Goal: Entertainment & Leisure: Consume media (video, audio)

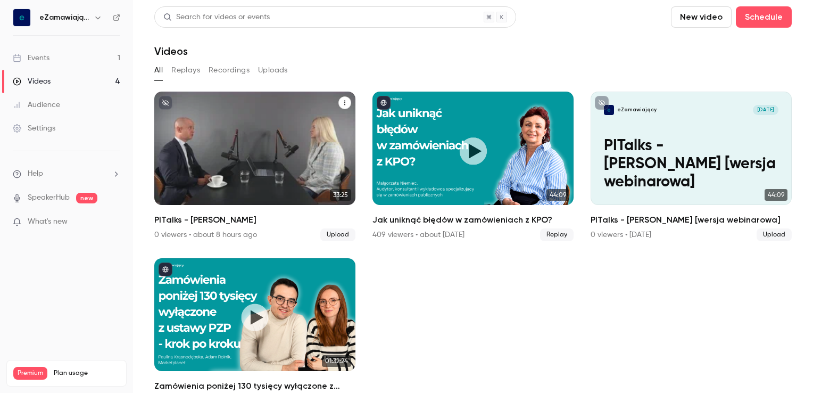
click at [221, 175] on p "PITalks - [PERSON_NAME]" at bounding box center [255, 173] width 175 height 36
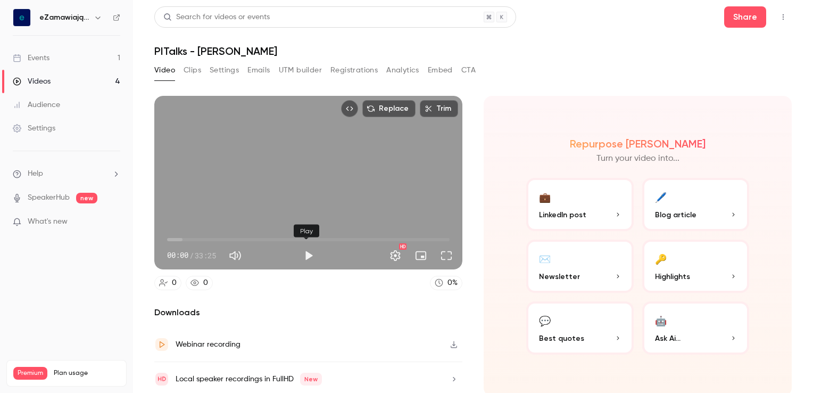
click at [307, 253] on button "Play" at bounding box center [308, 255] width 21 height 21
type input "***"
click at [175, 237] on span "00:08" at bounding box center [308, 239] width 283 height 17
drag, startPoint x: 175, startPoint y: 238, endPoint x: 169, endPoint y: 238, distance: 5.9
click at [169, 238] on span "00:20" at bounding box center [169, 239] width 3 height 3
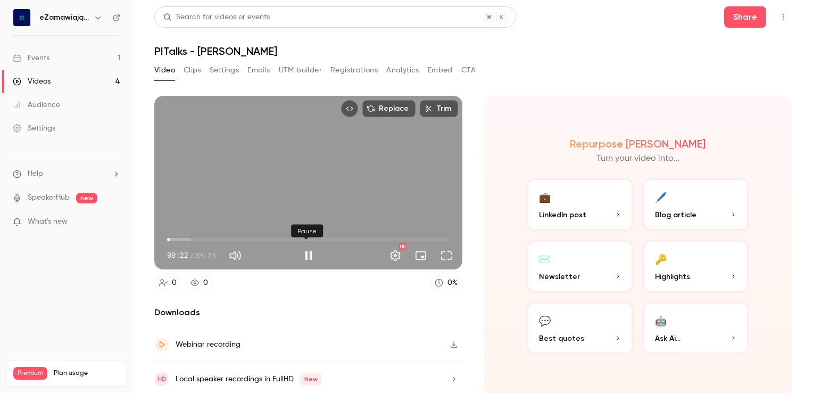
click at [300, 251] on button "Pause" at bounding box center [308, 255] width 21 height 21
click at [302, 256] on button "Play" at bounding box center [308, 255] width 21 height 21
click at [443, 249] on button "Full screen" at bounding box center [446, 255] width 21 height 21
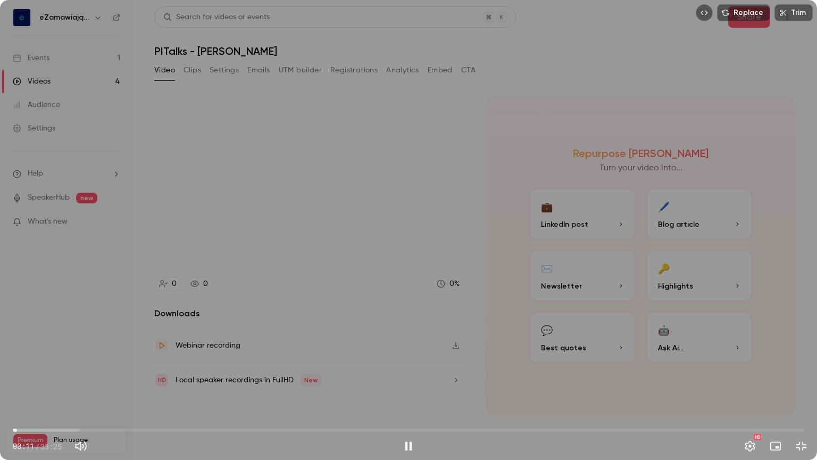
drag, startPoint x: 26, startPoint y: 428, endPoint x: 17, endPoint y: 429, distance: 8.5
click at [17, 392] on span "00:11" at bounding box center [16, 429] width 3 height 3
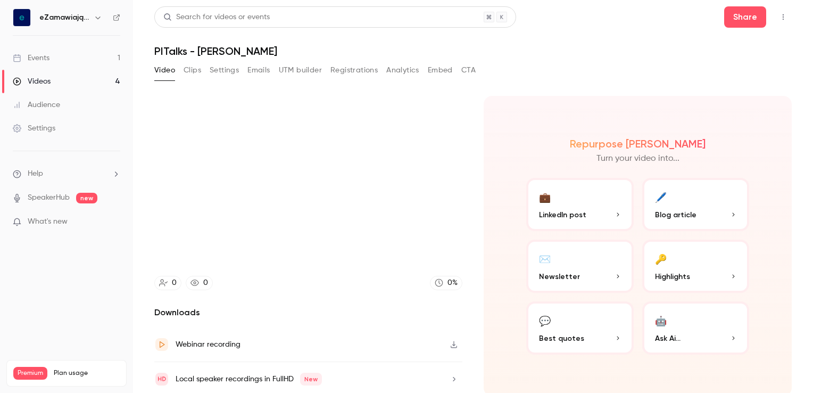
type input "*****"
